Goal: Task Accomplishment & Management: Use online tool/utility

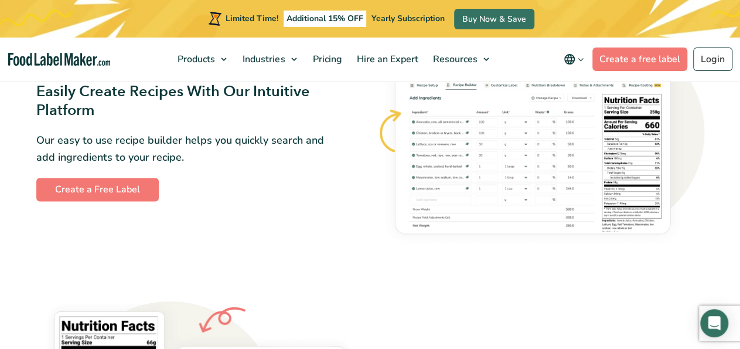
scroll to position [549, 0]
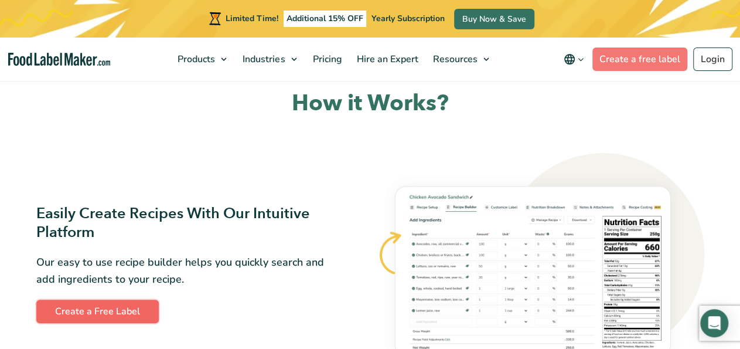
click at [130, 312] on link "Create a Free Label" at bounding box center [97, 311] width 123 height 23
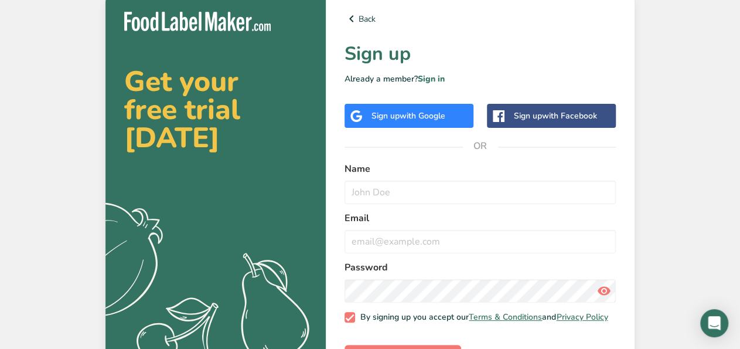
click at [417, 120] on span "with Google" at bounding box center [423, 115] width 46 height 11
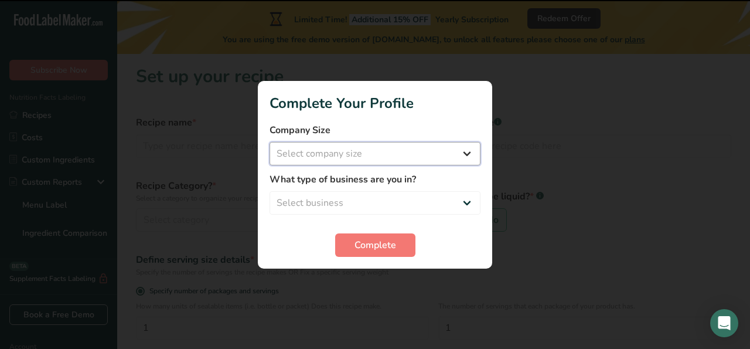
click at [270, 142] on select "Select company size Fewer than 10 Employees 10 to 50 Employees 51 to 500 Employ…" at bounding box center [375, 153] width 211 height 23
click option "10 to 50 Employees" at bounding box center [0, 0] width 0 height 0
click at [270, 142] on select "Fewer than 10 Employees 10 to 50 Employees 51 to 500 Employees Over 500 Employe…" at bounding box center [375, 153] width 211 height 23
select select "1"
click option "Fewer than 10 Employees" at bounding box center [0, 0] width 0 height 0
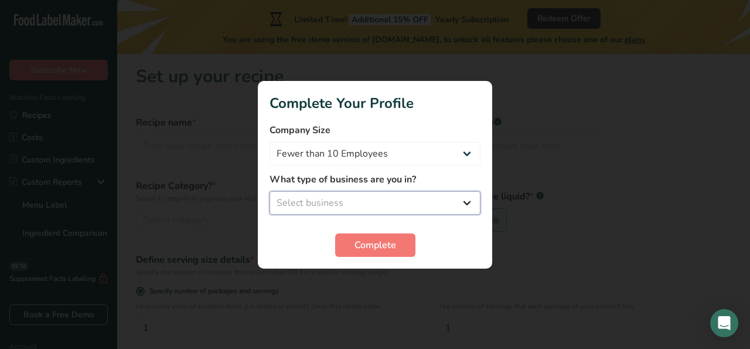
click at [270, 191] on select "Select business Packaged Food Manufacturer Restaurant & Cafe Bakery Meal Plans …" at bounding box center [375, 202] width 211 height 23
select select "1"
click option "Packaged Food Manufacturer" at bounding box center [0, 0] width 0 height 0
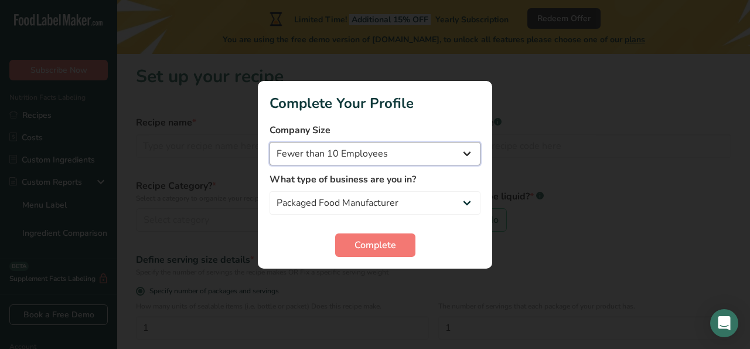
click at [270, 142] on select "Fewer than 10 Employees 10 to 50 Employees 51 to 500 Employees Over 500 Employe…" at bounding box center [375, 153] width 211 height 23
select select "2"
click option "10 to 50 Employees" at bounding box center [0, 0] width 0 height 0
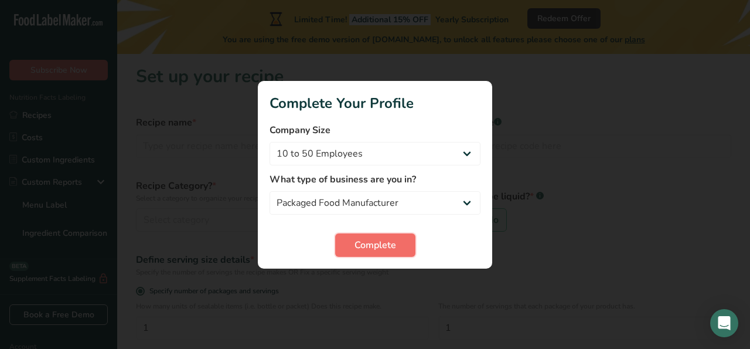
click at [370, 247] on span "Complete" at bounding box center [376, 245] width 42 height 14
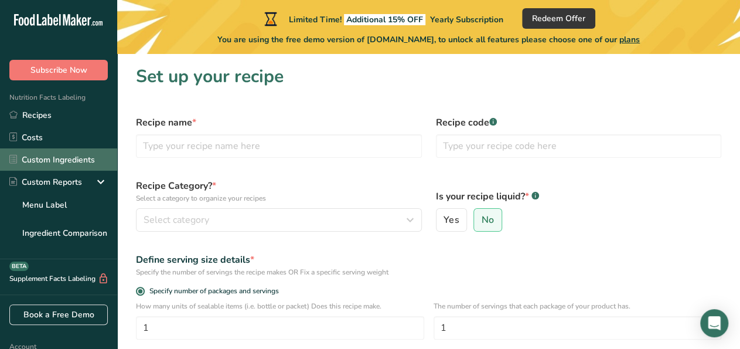
click at [72, 159] on link "Custom Ingredients" at bounding box center [58, 159] width 117 height 22
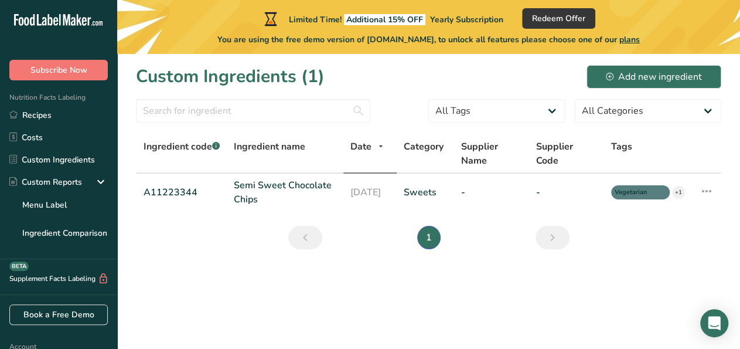
click at [74, 24] on icon at bounding box center [73, 21] width 5 height 9
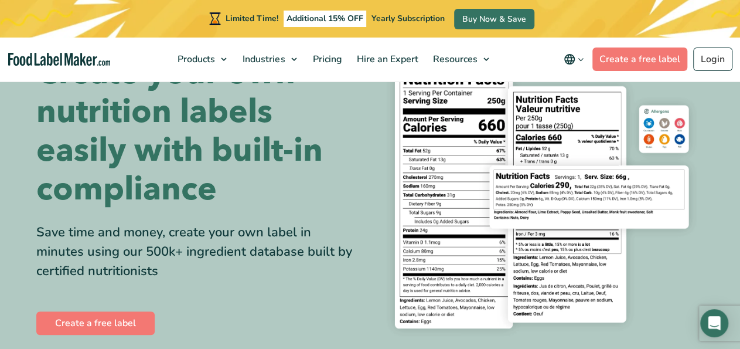
scroll to position [183, 0]
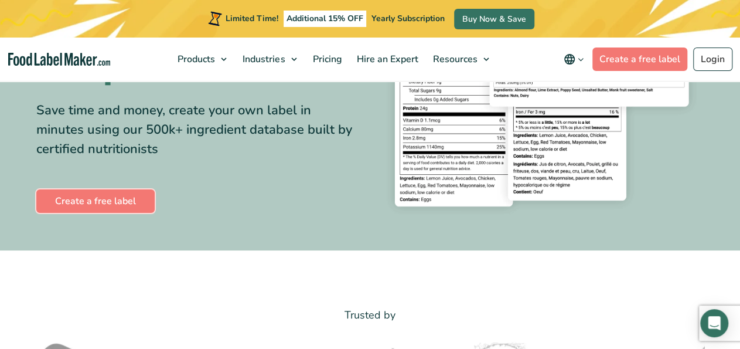
click at [139, 209] on link "Create a free label" at bounding box center [95, 200] width 118 height 23
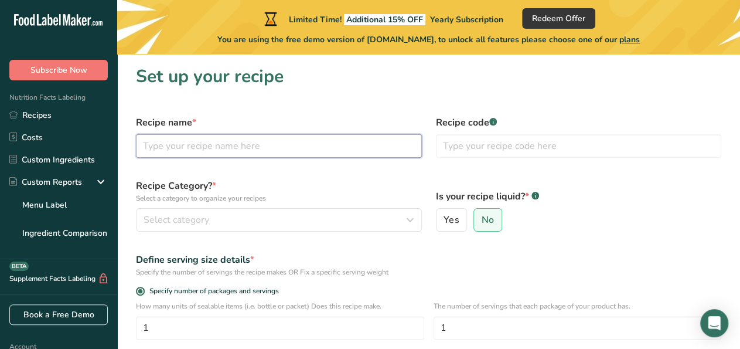
click at [197, 151] on input "text" at bounding box center [279, 145] width 286 height 23
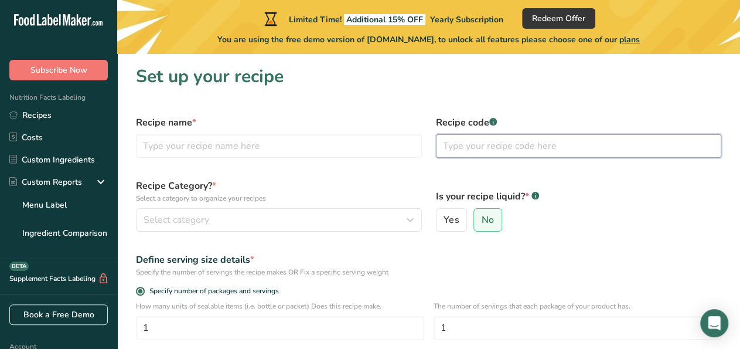
click at [455, 145] on input "text" at bounding box center [579, 145] width 286 height 23
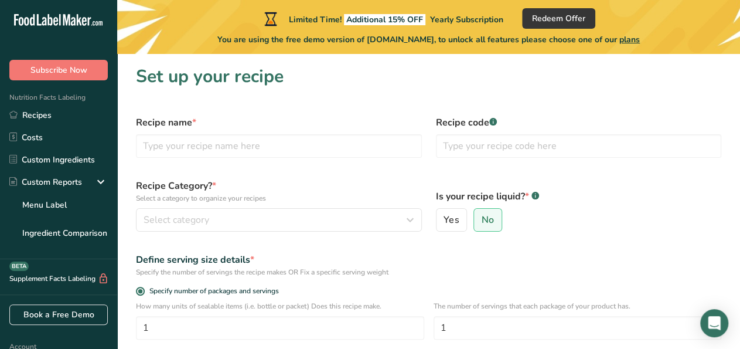
click at [193, 121] on span "*" at bounding box center [194, 122] width 4 height 13
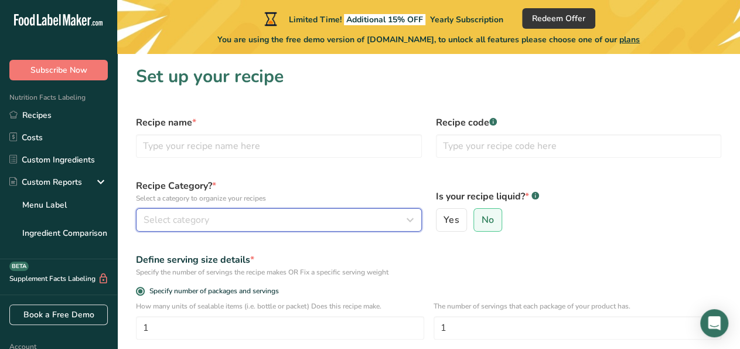
click at [212, 219] on div "Select category" at bounding box center [276, 220] width 264 height 14
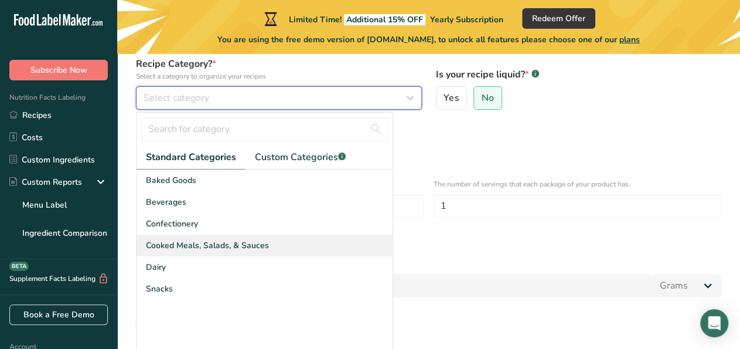
scroll to position [220, 0]
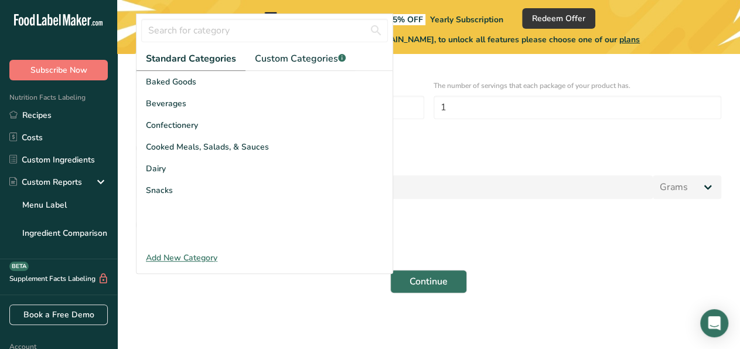
click at [515, 152] on div "Specify serving size weight" at bounding box center [429, 148] width 600 height 23
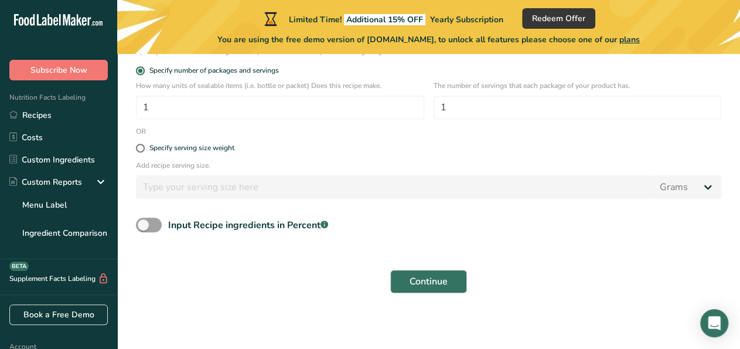
scroll to position [98, 0]
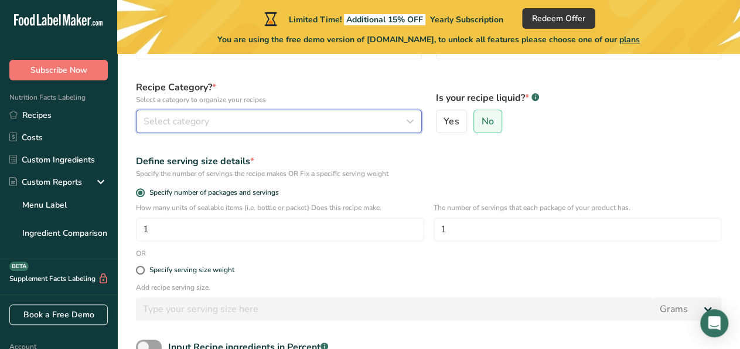
click at [267, 118] on div "Select category" at bounding box center [276, 121] width 264 height 14
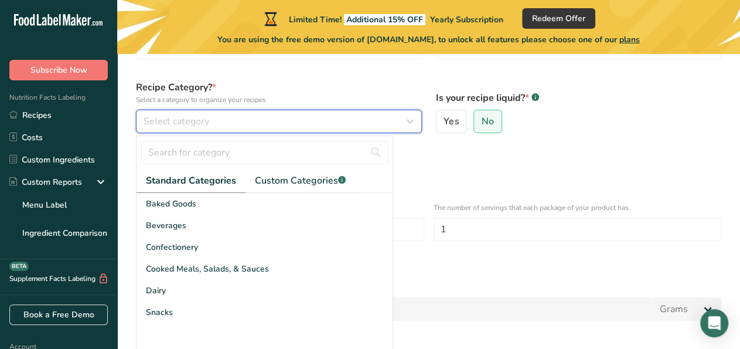
click at [267, 118] on div "Select category" at bounding box center [276, 121] width 264 height 14
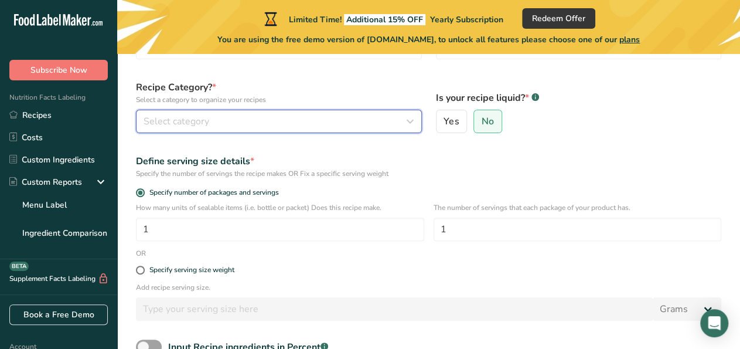
scroll to position [0, 0]
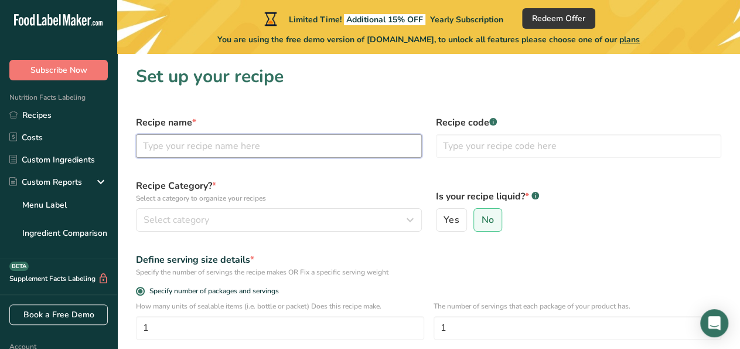
click at [245, 151] on input "text" at bounding box center [279, 145] width 286 height 23
type input "Yeast Hero Protein Powder"
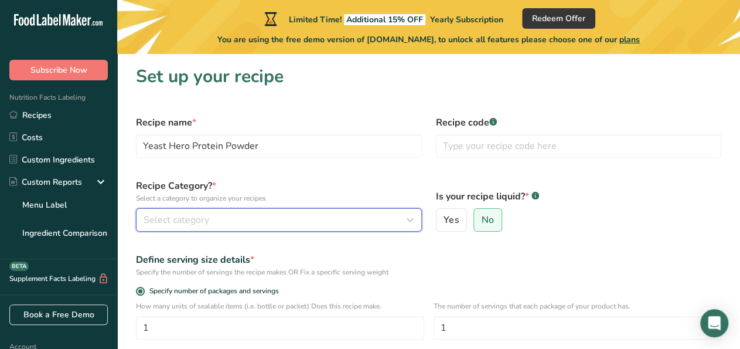
click at [247, 221] on div "Select category" at bounding box center [276, 220] width 264 height 14
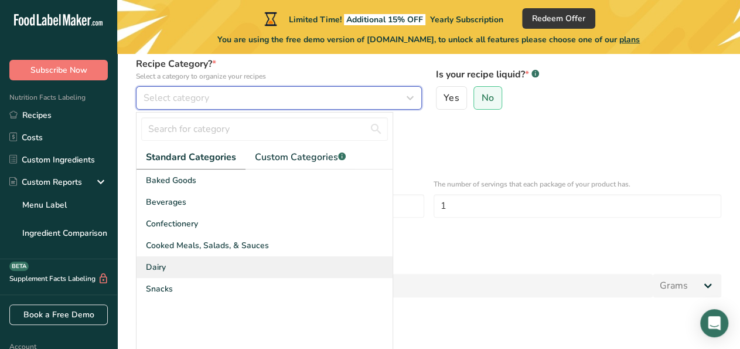
scroll to position [183, 0]
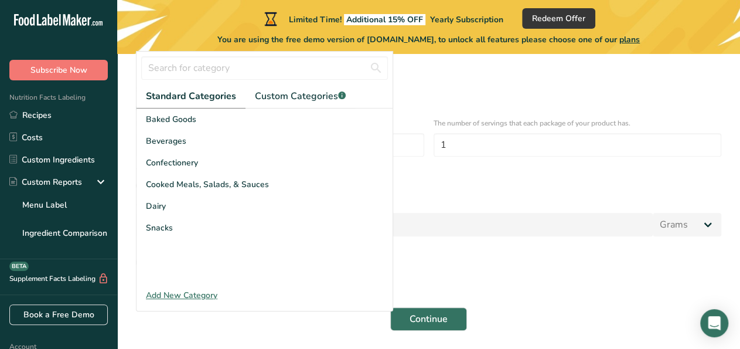
click at [193, 295] on div "Add New Category" at bounding box center [265, 295] width 256 height 12
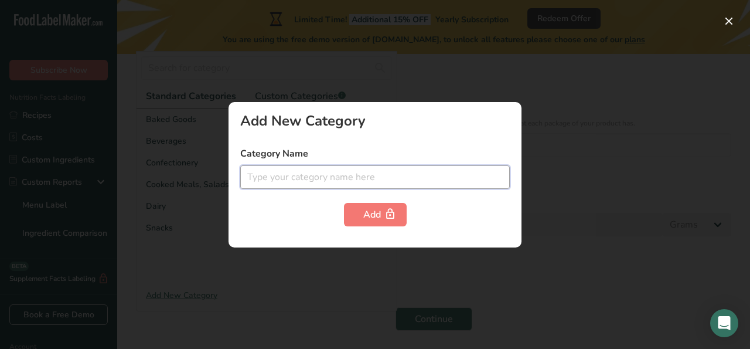
click at [288, 179] on input "text" at bounding box center [375, 176] width 270 height 23
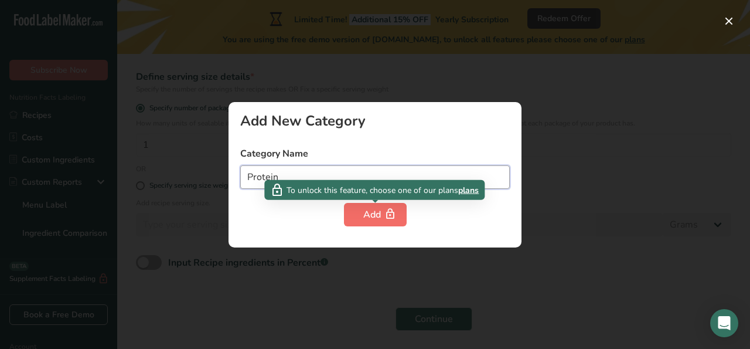
type input "Protein"
click at [371, 219] on div "Add" at bounding box center [375, 215] width 24 height 14
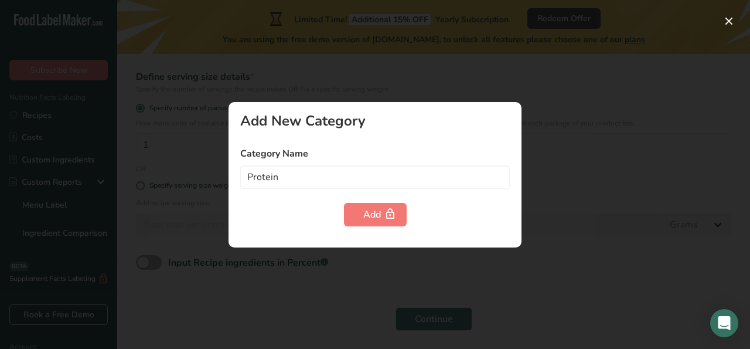
click at [555, 115] on div at bounding box center [375, 174] width 750 height 349
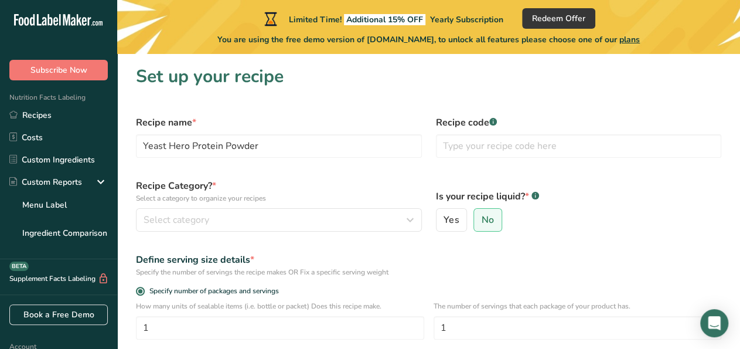
scroll to position [61, 0]
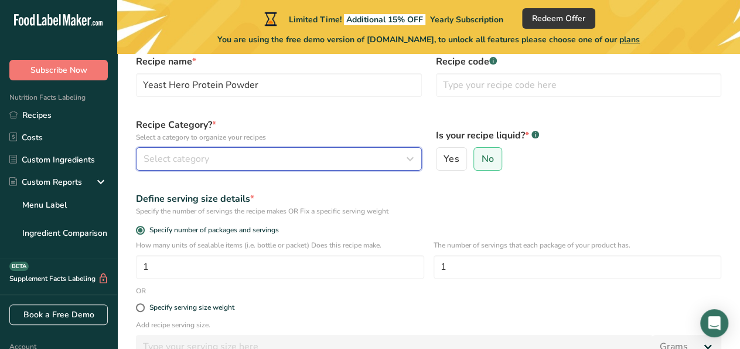
click at [220, 159] on div "Select category" at bounding box center [276, 159] width 264 height 14
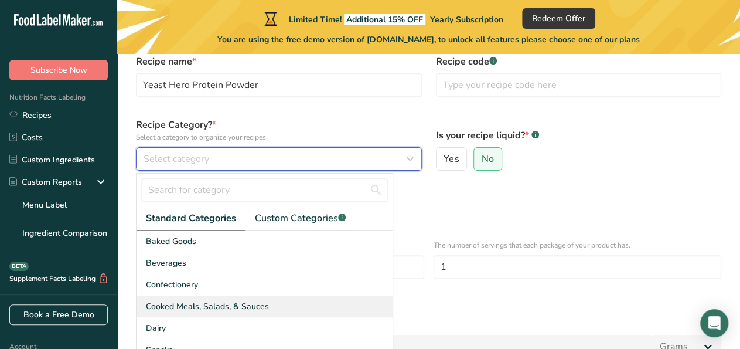
scroll to position [122, 0]
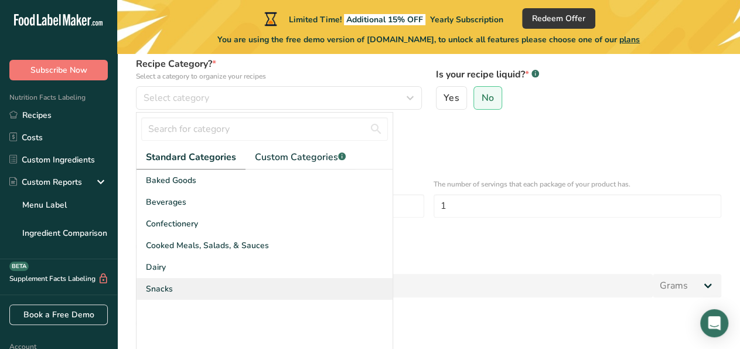
click at [169, 296] on div "Snacks" at bounding box center [265, 289] width 256 height 22
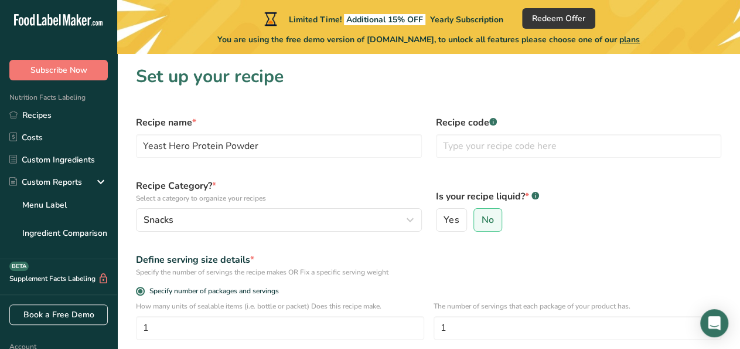
scroll to position [183, 0]
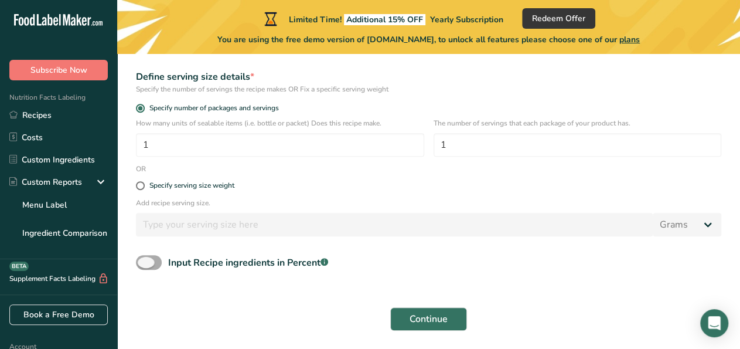
click at [152, 262] on span at bounding box center [149, 262] width 26 height 15
click at [144, 262] on input "Input Recipe ingredients in Percent .a-a{fill:#347362;}.b-a{fill:#fff;}" at bounding box center [140, 263] width 8 height 8
checkbox input "true"
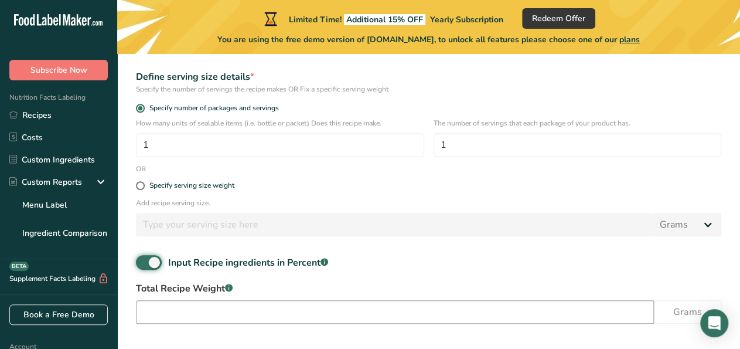
scroll to position [286, 0]
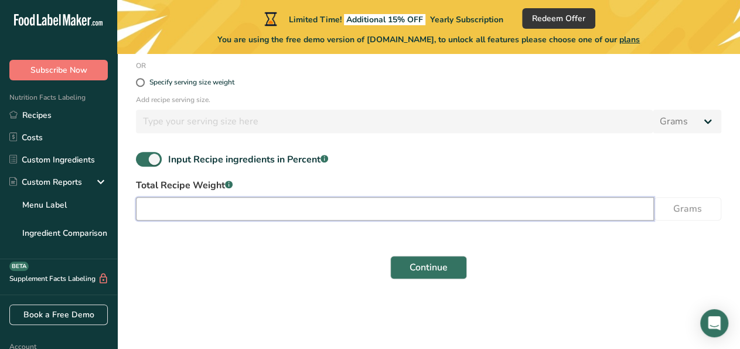
click at [230, 215] on input "number" at bounding box center [395, 208] width 518 height 23
click at [228, 213] on input "number" at bounding box center [395, 208] width 518 height 23
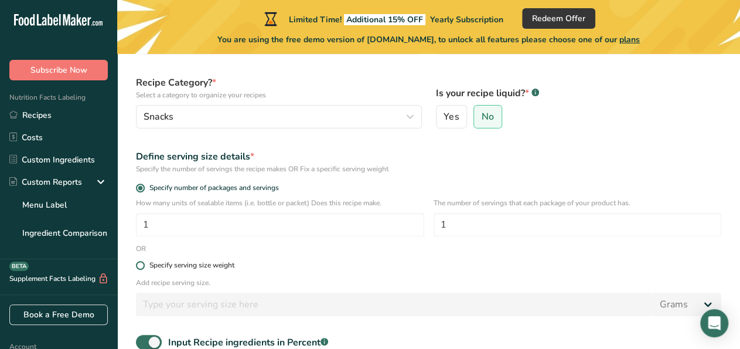
scroll to position [225, 0]
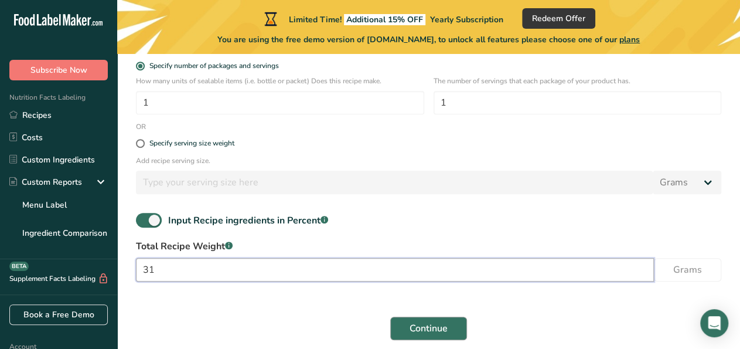
type input "31"
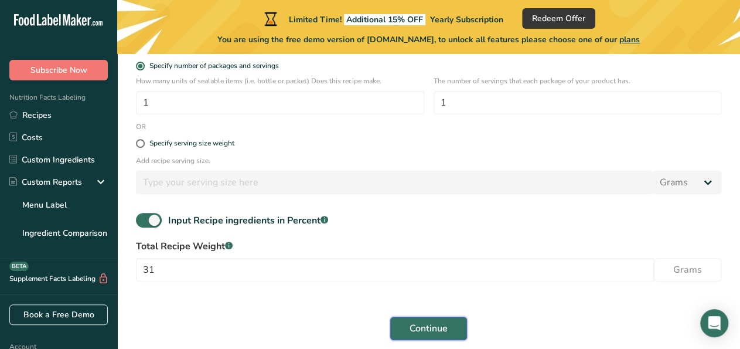
click at [412, 332] on span "Continue" at bounding box center [429, 328] width 38 height 14
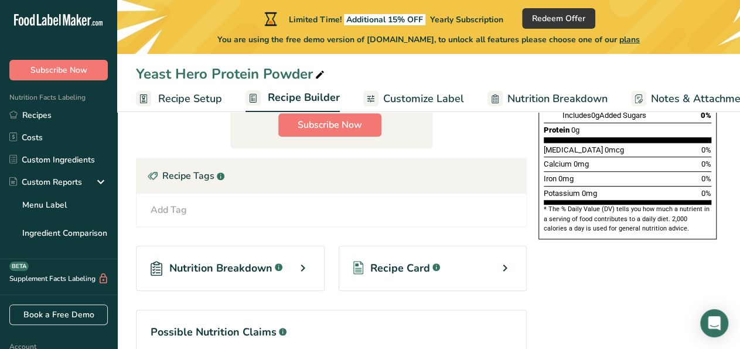
scroll to position [366, 0]
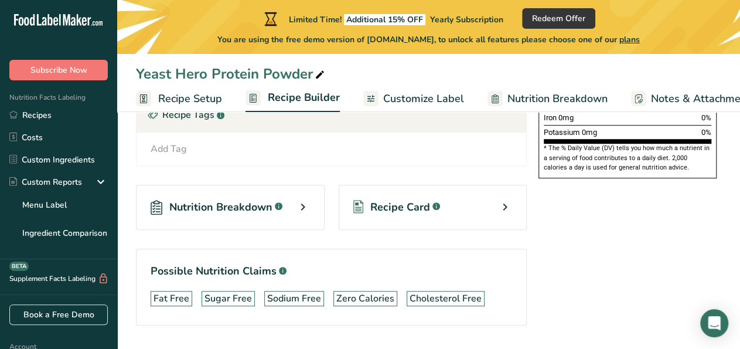
click at [289, 206] on div "Nutrition Breakdown .a-a{fill:#347362;}.b-a{fill:#fff;}" at bounding box center [230, 207] width 189 height 45
select select "Calories"
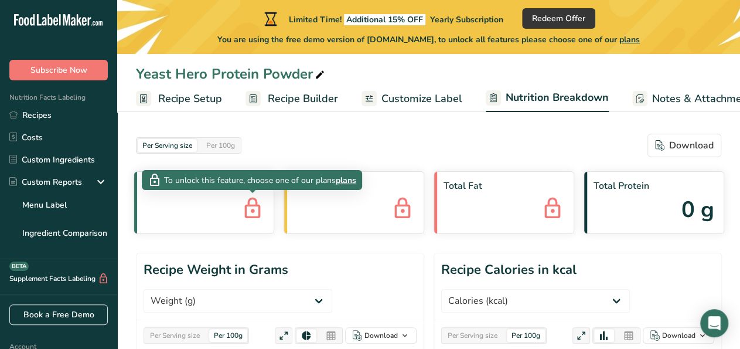
click at [243, 193] on icon at bounding box center [252, 209] width 23 height 32
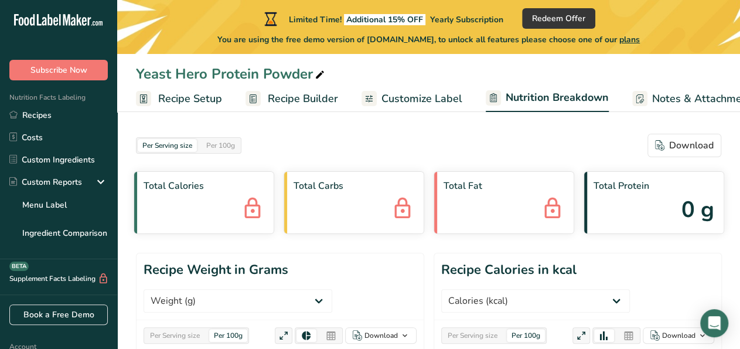
click at [243, 193] on icon at bounding box center [252, 209] width 23 height 32
click at [194, 91] on span "Recipe Setup" at bounding box center [190, 99] width 64 height 16
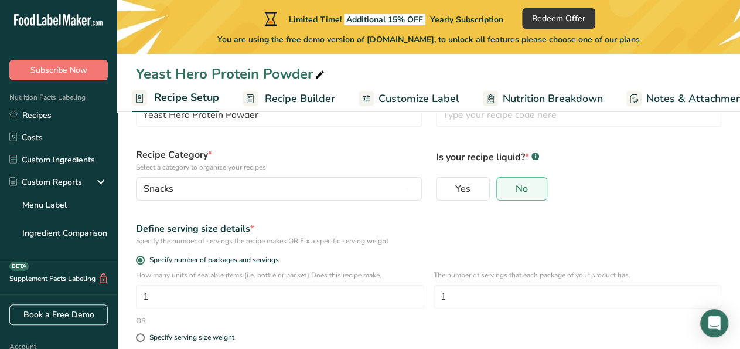
scroll to position [122, 0]
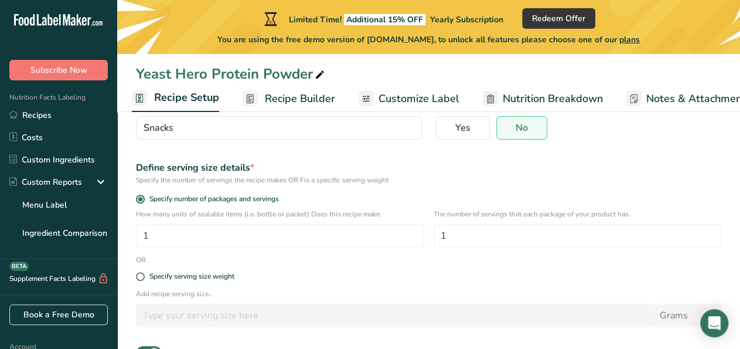
click at [299, 103] on span "Recipe Builder" at bounding box center [300, 99] width 70 height 16
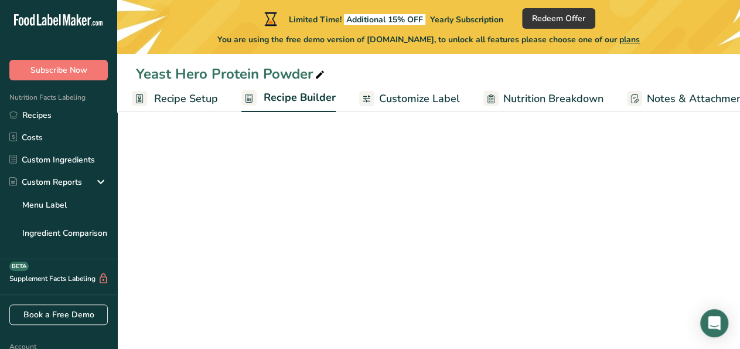
scroll to position [0, 113]
